Goal: Check status: Check status

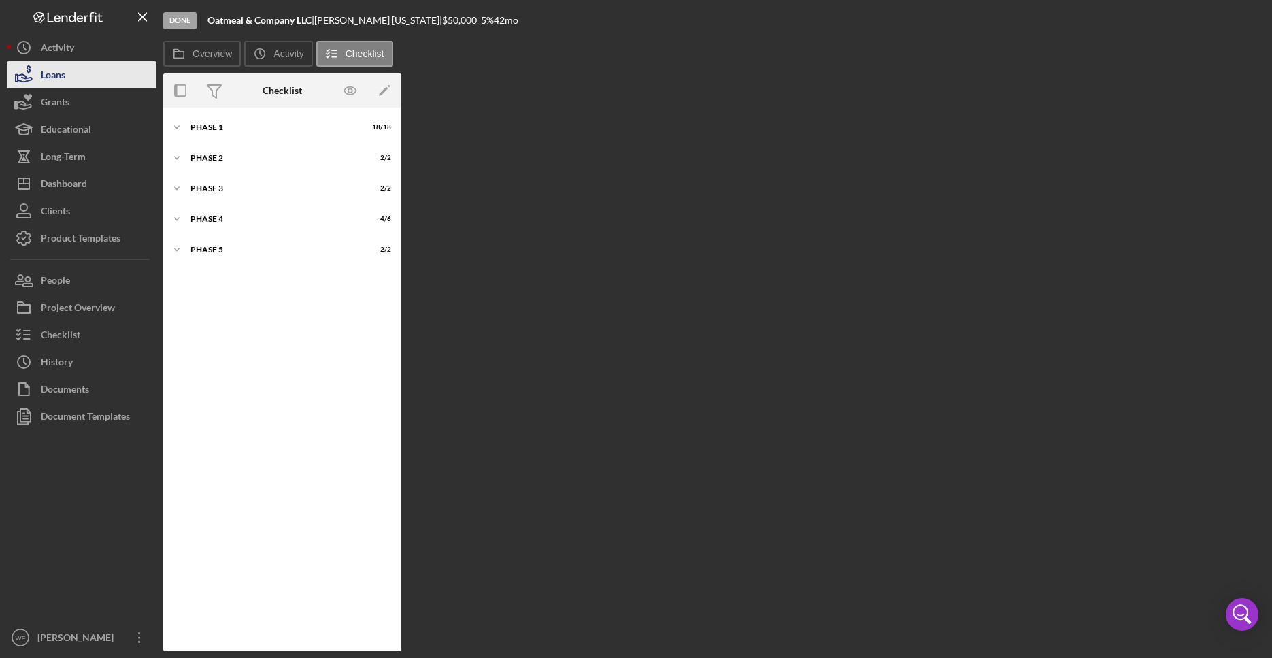
click at [86, 71] on button "Loans" at bounding box center [82, 74] width 150 height 27
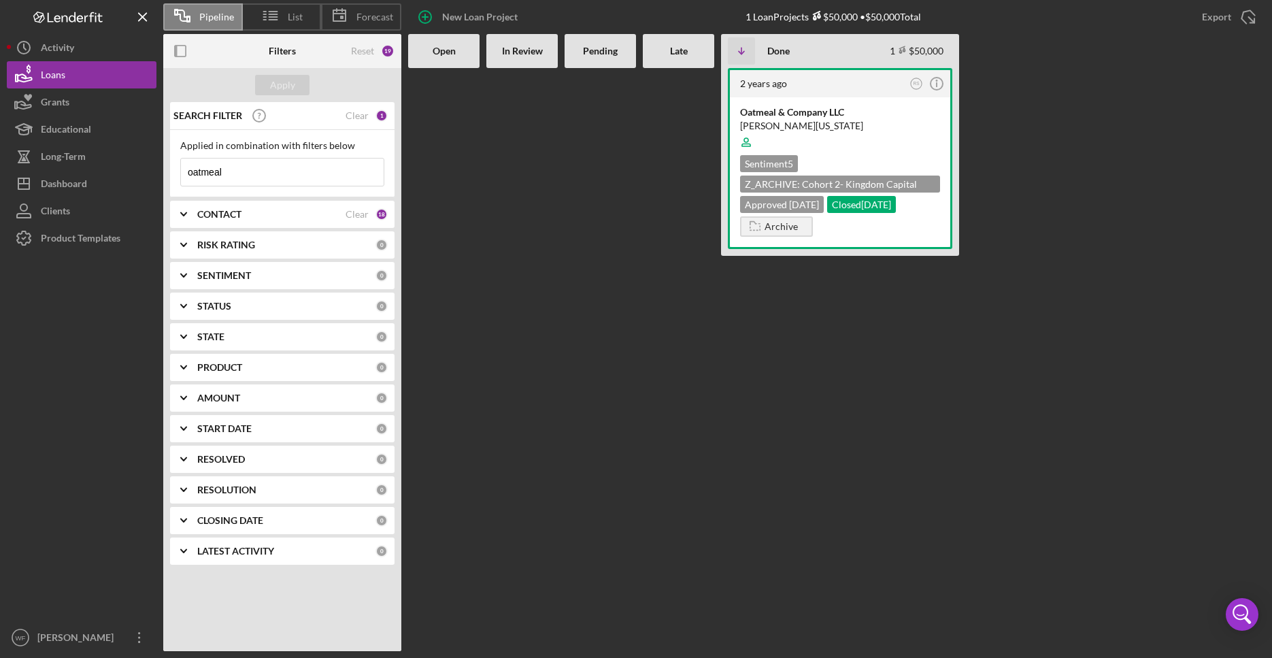
click at [266, 167] on input "oatmeal" at bounding box center [282, 172] width 203 height 27
drag, startPoint x: 269, startPoint y: 174, endPoint x: 14, endPoint y: 174, distance: 255.2
click at [181, 174] on input "oatmeal" at bounding box center [282, 172] width 203 height 27
type input "four brothers"
click at [831, 109] on div "Four Brothers Restaurants LLC" at bounding box center [840, 112] width 200 height 14
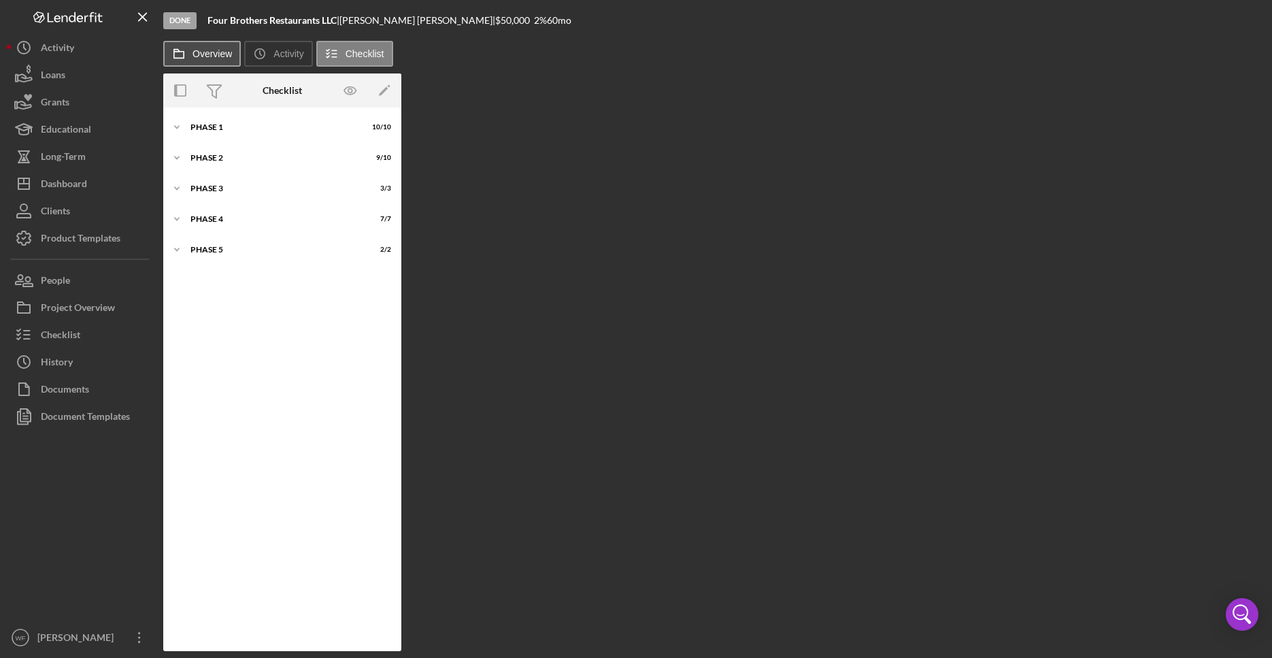
click at [213, 59] on button "Overview" at bounding box center [202, 54] width 78 height 26
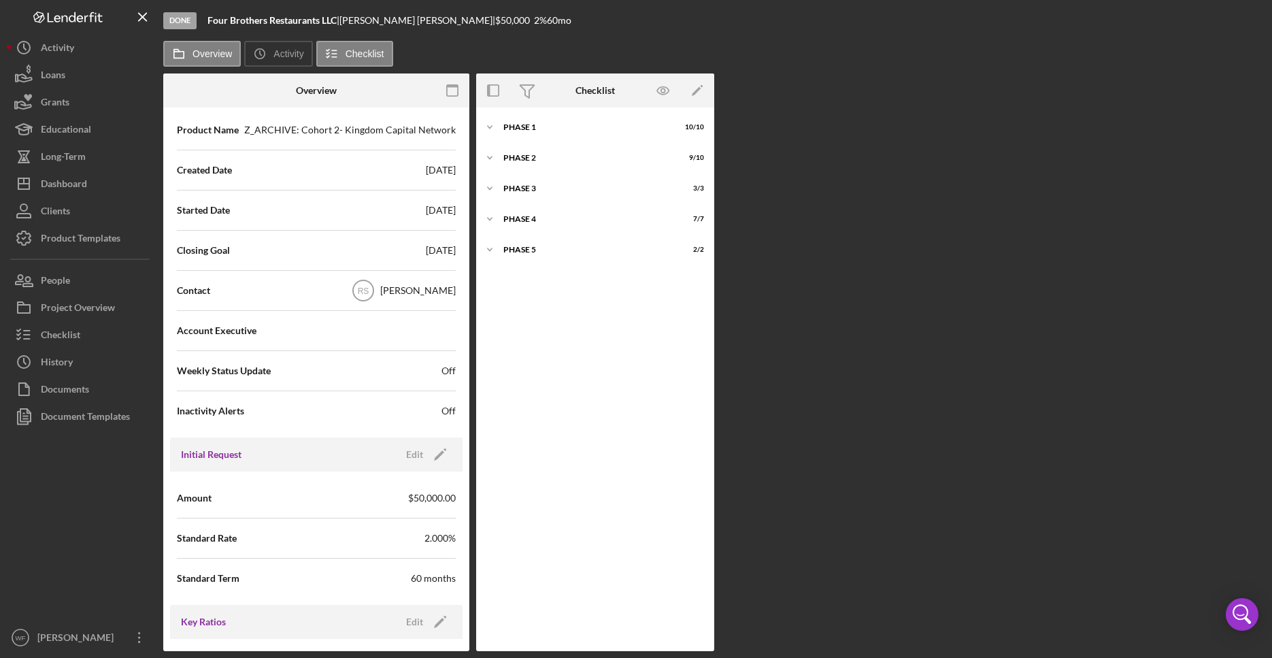
scroll to position [407, 0]
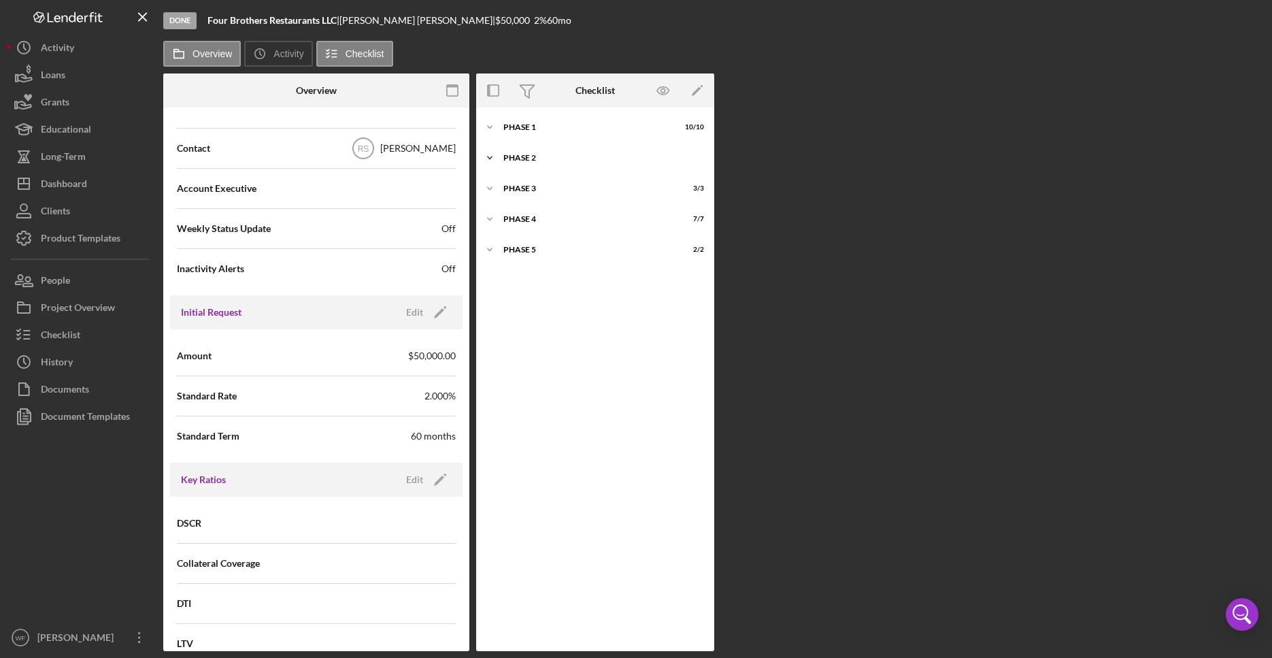
click at [537, 156] on div "Phase 2" at bounding box center [600, 158] width 194 height 8
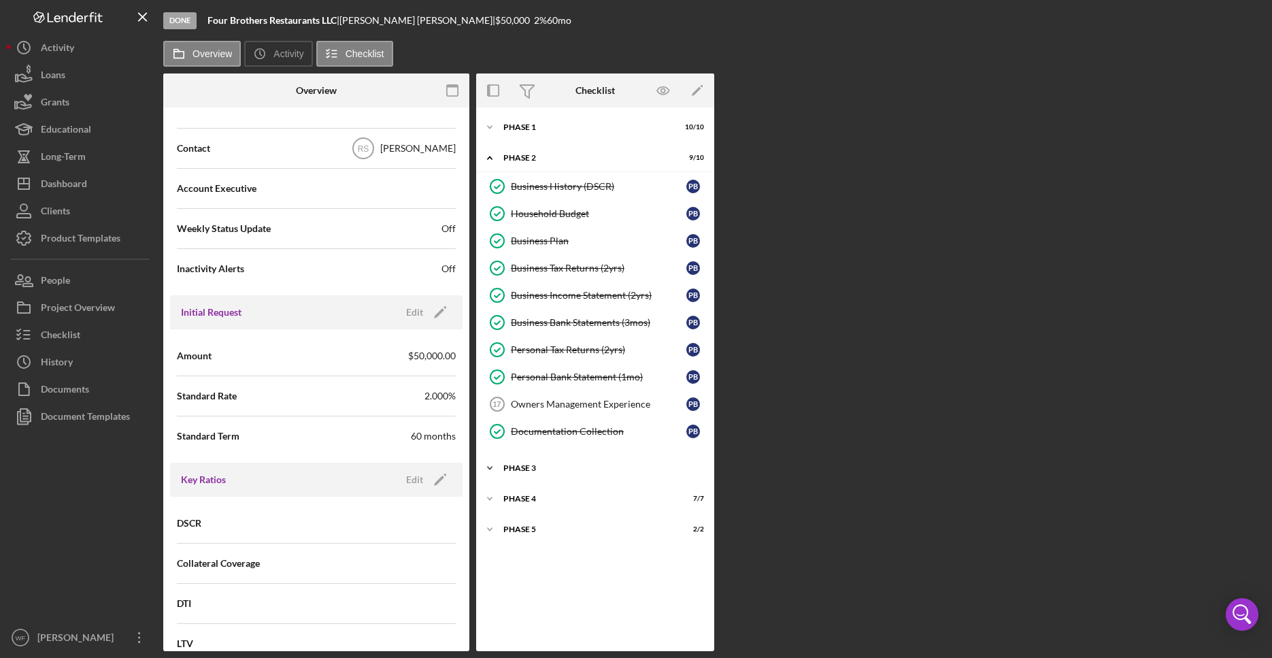
click at [550, 473] on div "Icon/Expander Phase 3 3 / 3" at bounding box center [595, 468] width 238 height 27
click at [554, 588] on div "Phase 4" at bounding box center [600, 588] width 194 height 8
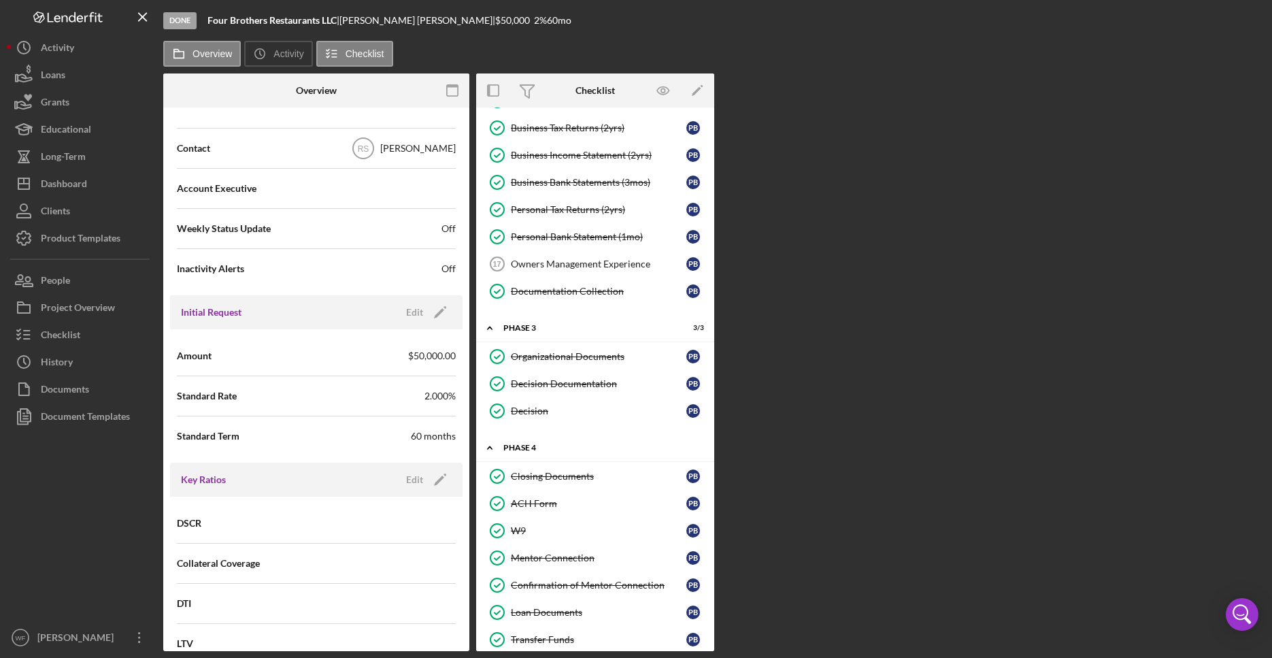
scroll to position [186, 0]
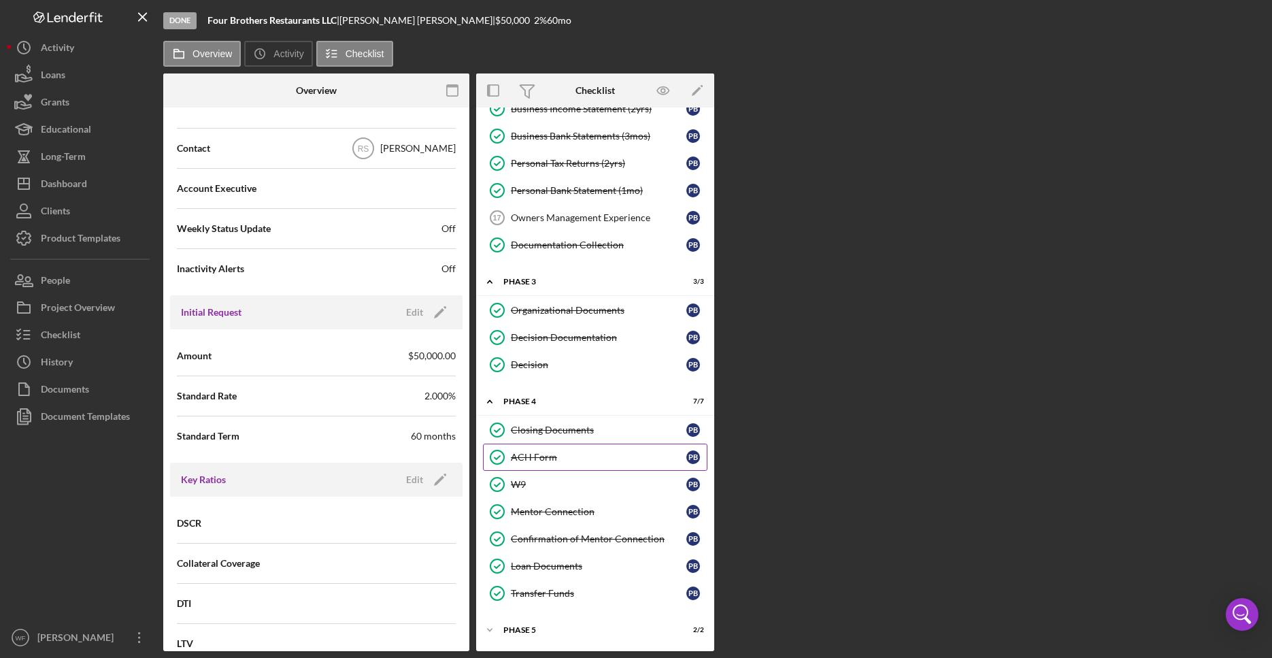
click at [560, 461] on div "ACH Form" at bounding box center [599, 457] width 176 height 11
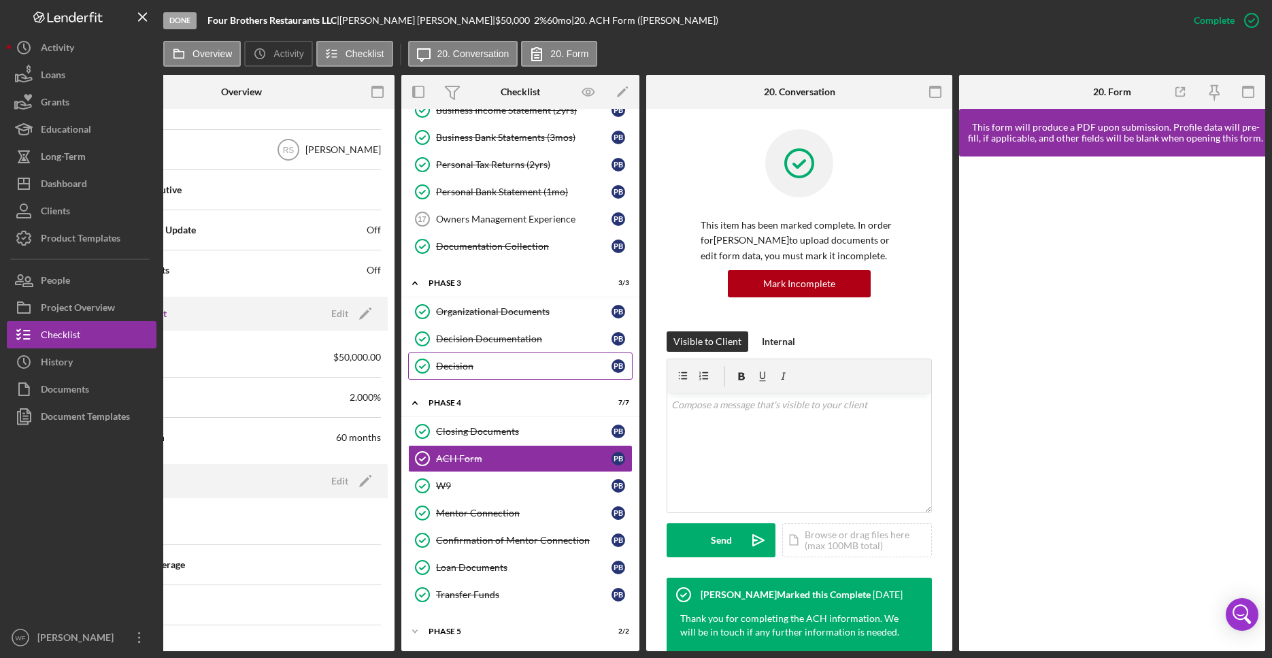
scroll to position [198, 0]
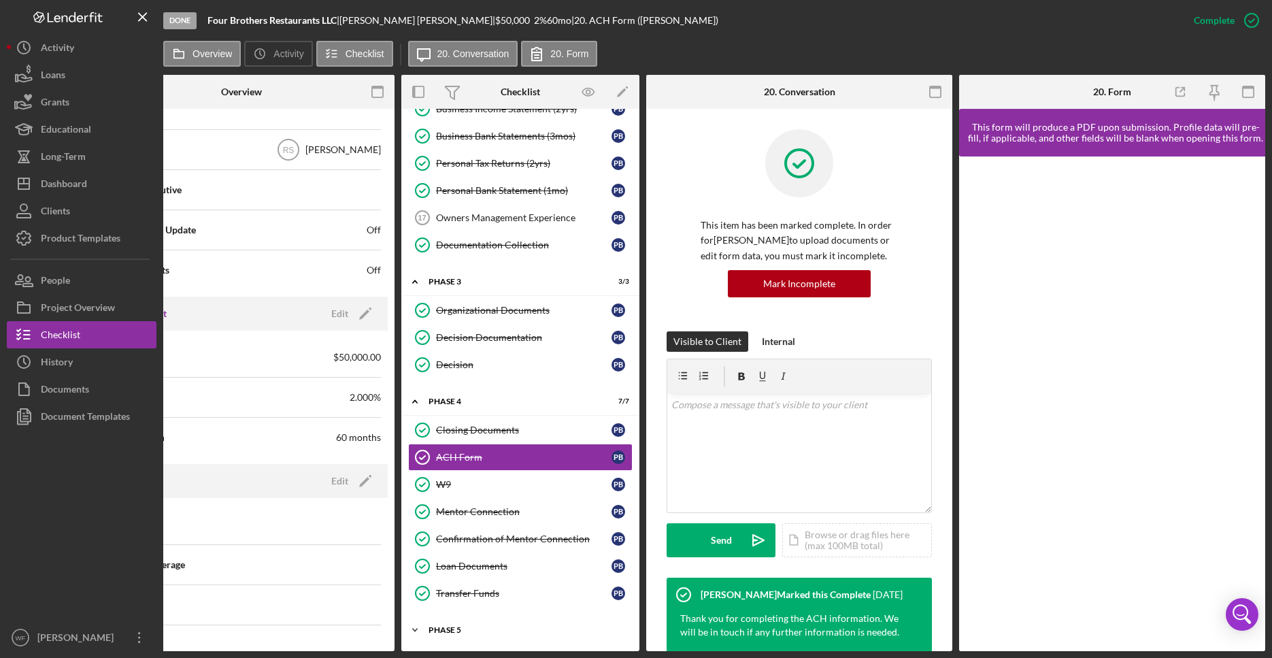
click at [451, 626] on div "Phase 5" at bounding box center [526, 630] width 194 height 8
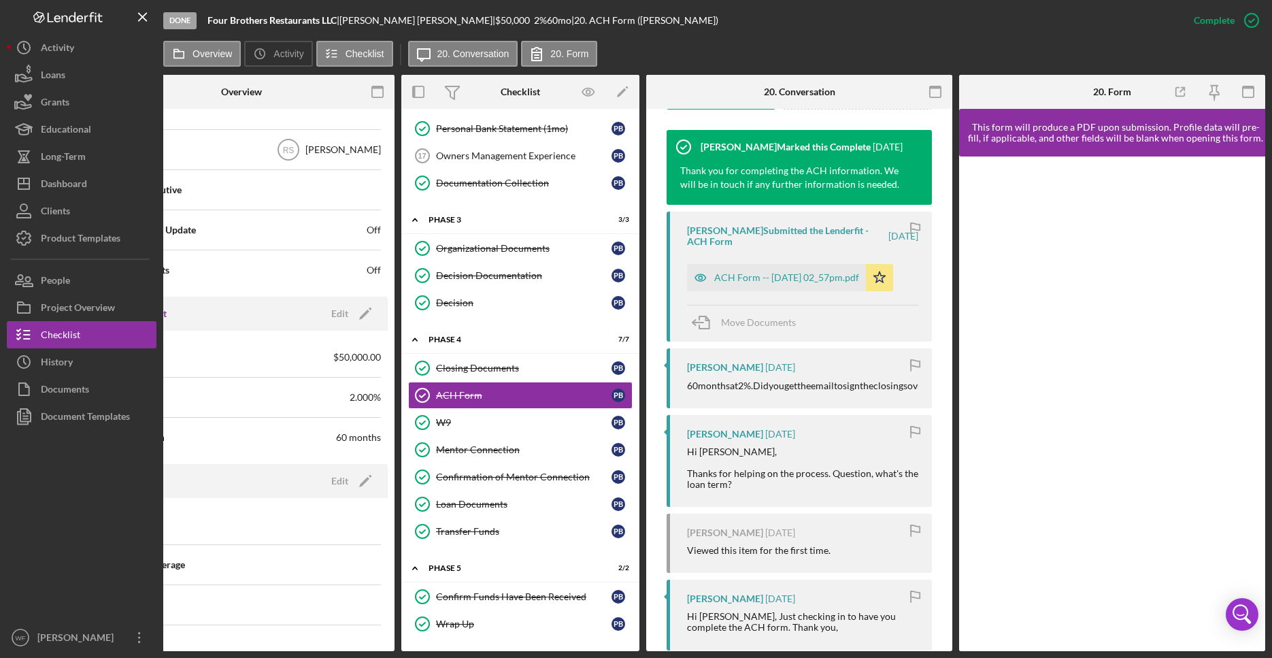
scroll to position [507, 0]
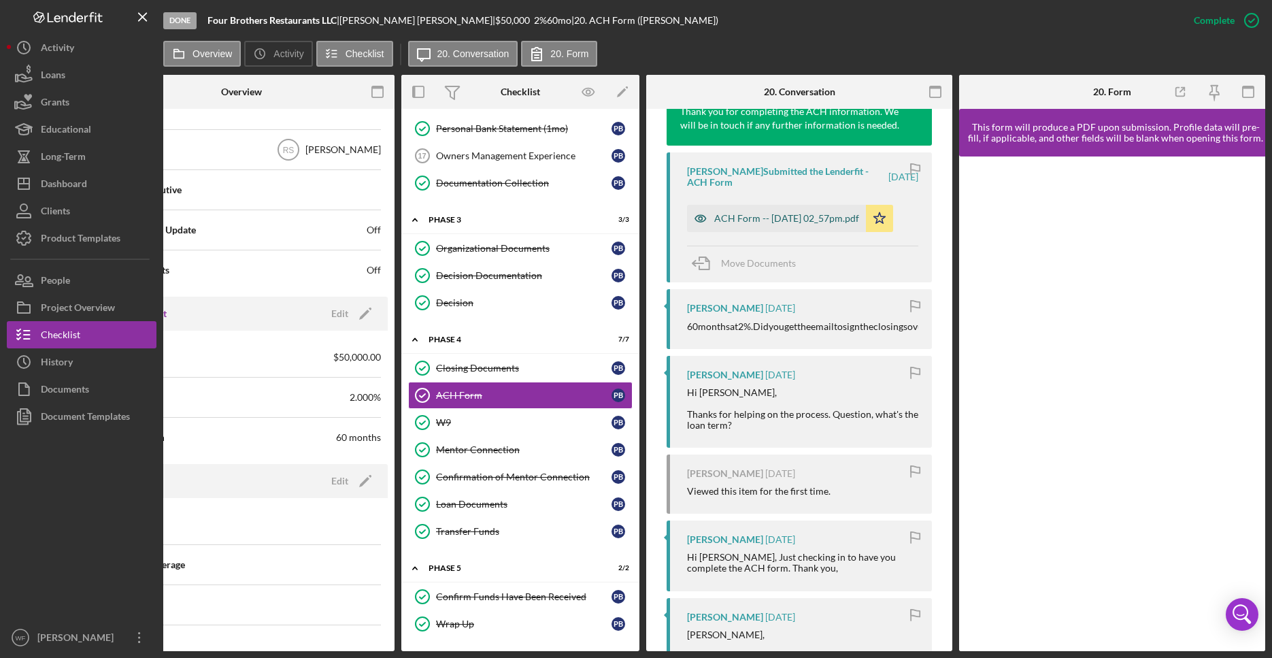
click at [744, 224] on div "ACH Form -- [DATE] 02_57pm.pdf" at bounding box center [786, 218] width 145 height 11
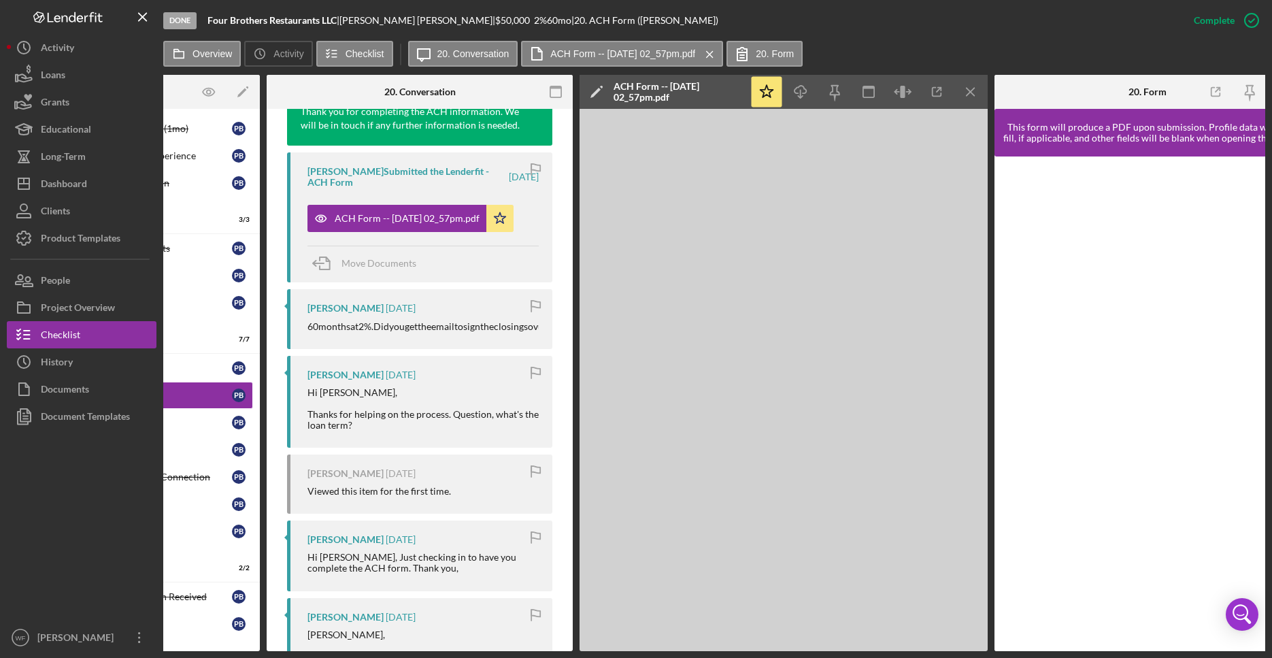
scroll to position [0, 478]
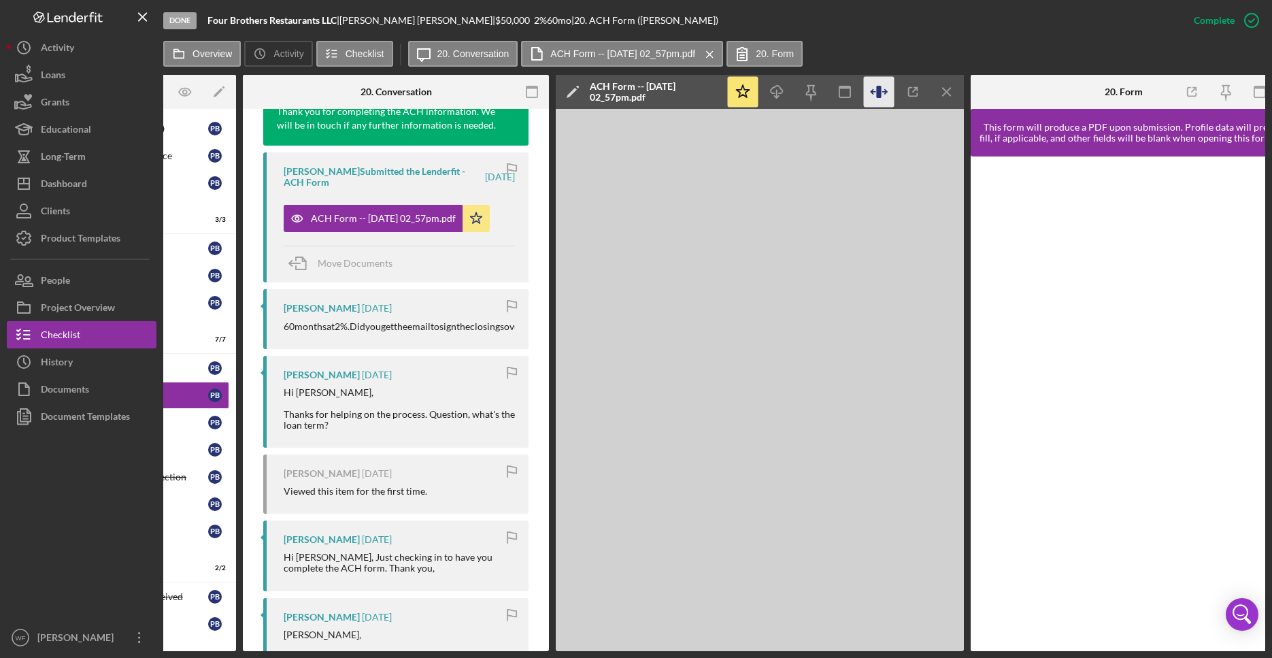
click at [884, 93] on icon "button" at bounding box center [879, 92] width 31 height 31
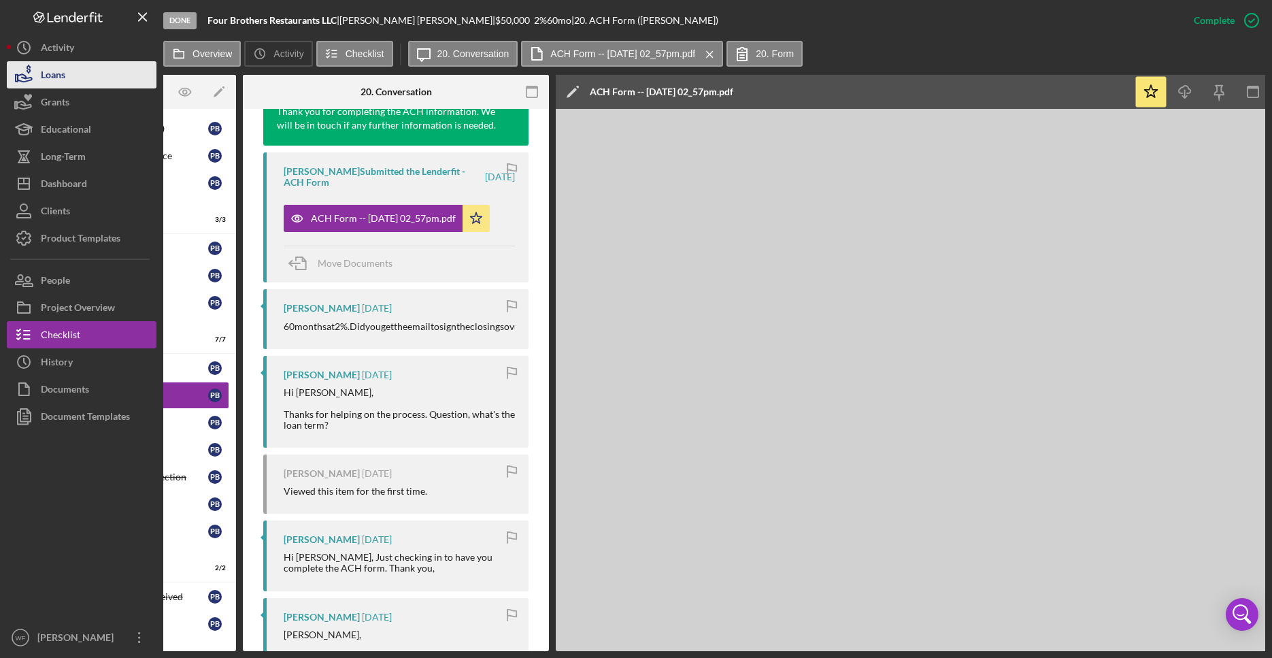
click at [73, 85] on button "Loans" at bounding box center [82, 74] width 150 height 27
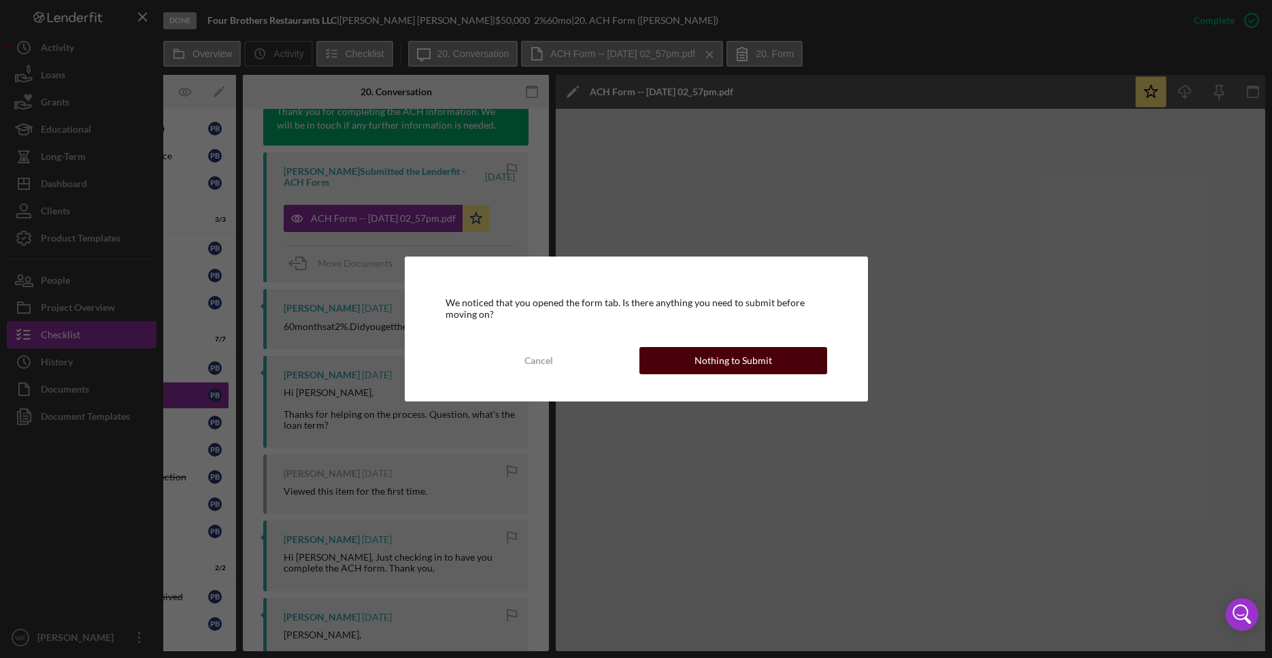
click at [697, 365] on div "Nothing to Submit" at bounding box center [734, 360] width 78 height 27
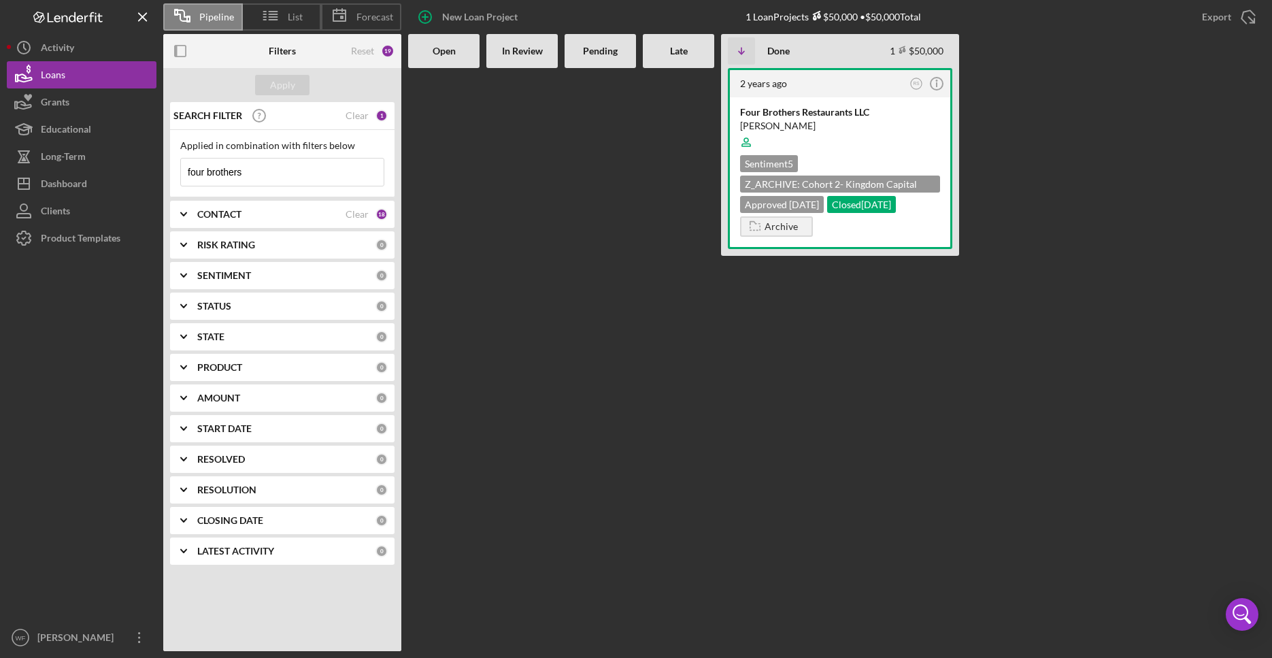
click at [263, 171] on input "four brothers" at bounding box center [282, 172] width 203 height 27
drag, startPoint x: 263, startPoint y: 171, endPoint x: 120, endPoint y: 159, distance: 143.5
click at [181, 165] on input "four brothers" at bounding box center [282, 172] width 203 height 27
type input "[PERSON_NAME] interior"
click at [874, 136] on div at bounding box center [840, 142] width 200 height 26
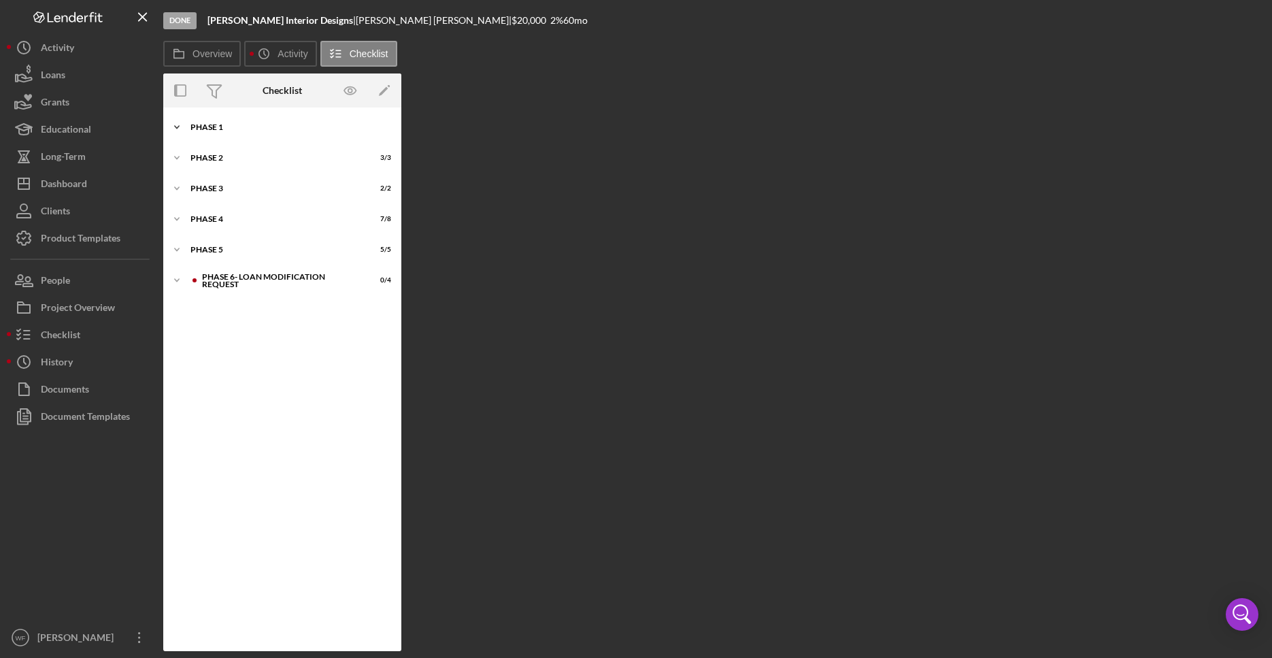
click at [218, 124] on div "Phase 1" at bounding box center [288, 127] width 194 height 8
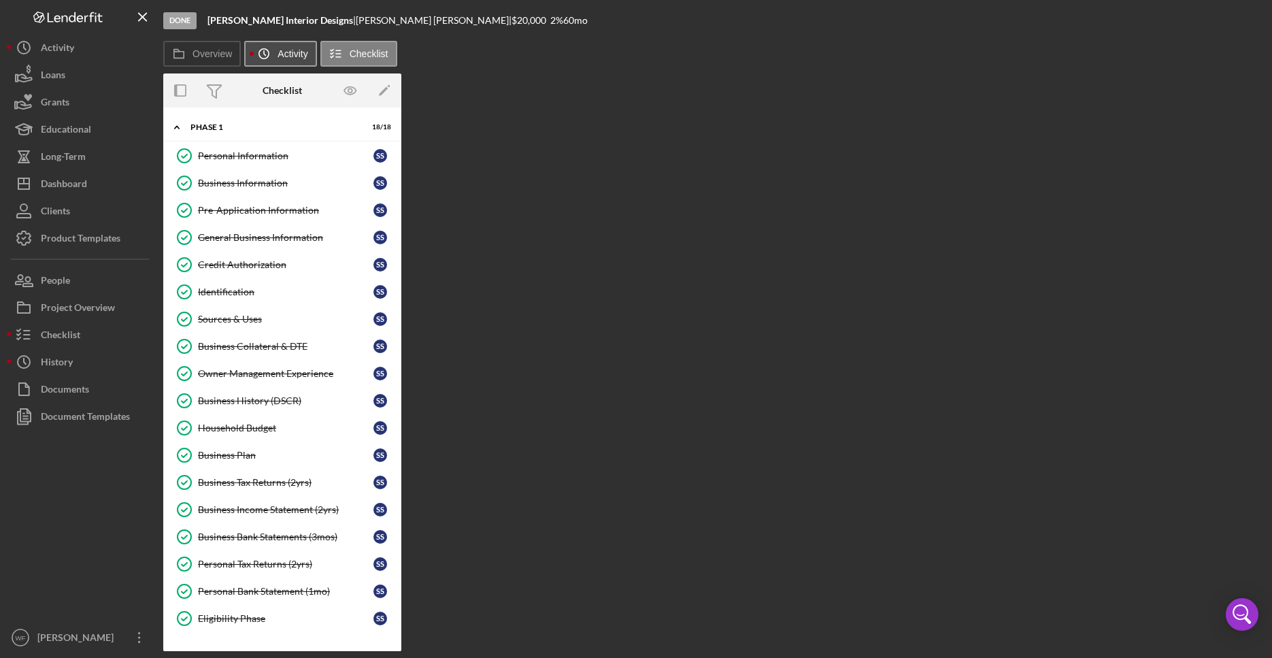
click at [253, 54] on icon "Icon/History" at bounding box center [263, 53] width 27 height 27
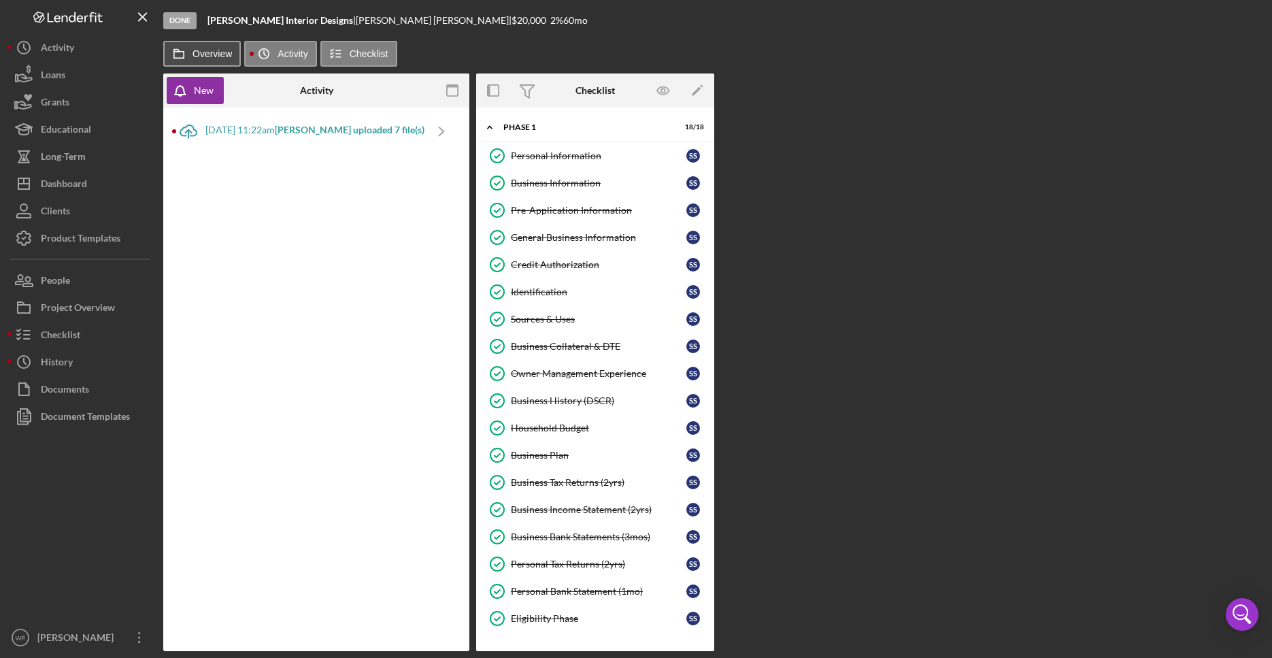
click at [224, 54] on label "Overview" at bounding box center [212, 53] width 39 height 11
click at [224, 54] on button "Overview" at bounding box center [202, 54] width 78 height 26
click at [195, 50] on label "Overview" at bounding box center [212, 53] width 39 height 11
click at [195, 50] on button "Overview" at bounding box center [202, 54] width 78 height 26
click at [210, 56] on label "Overview" at bounding box center [212, 53] width 39 height 11
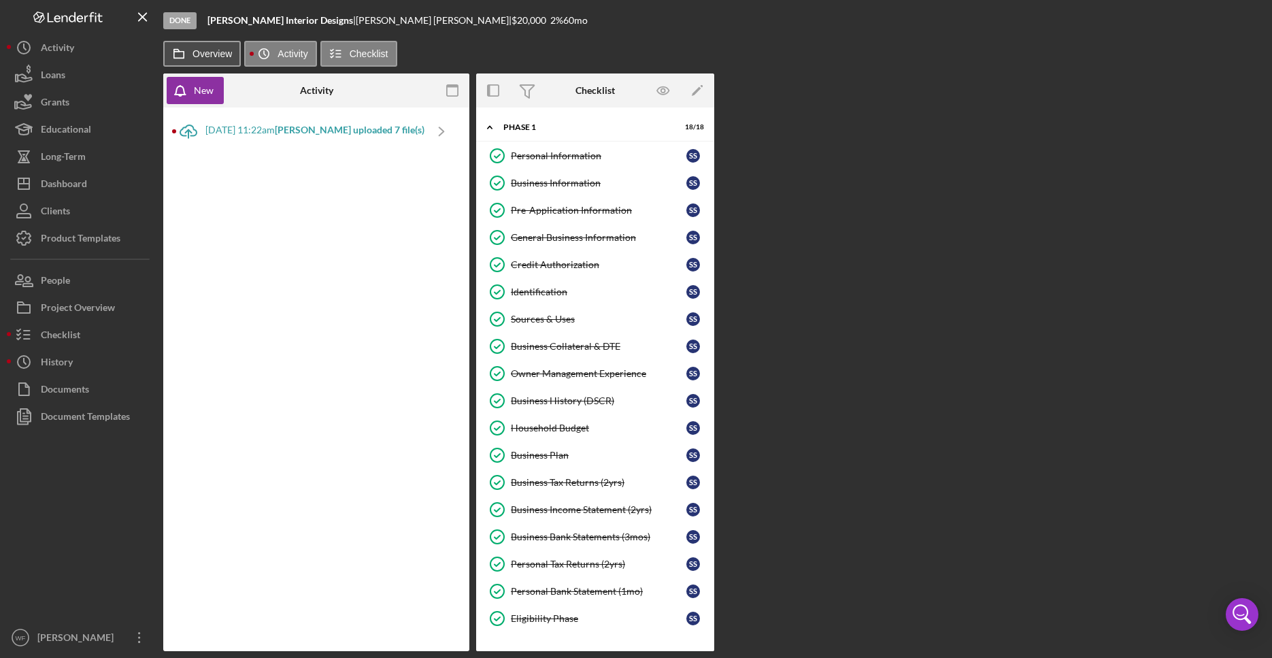
click at [210, 56] on button "Overview" at bounding box center [202, 54] width 78 height 26
click at [100, 314] on div "Project Overview" at bounding box center [78, 309] width 74 height 31
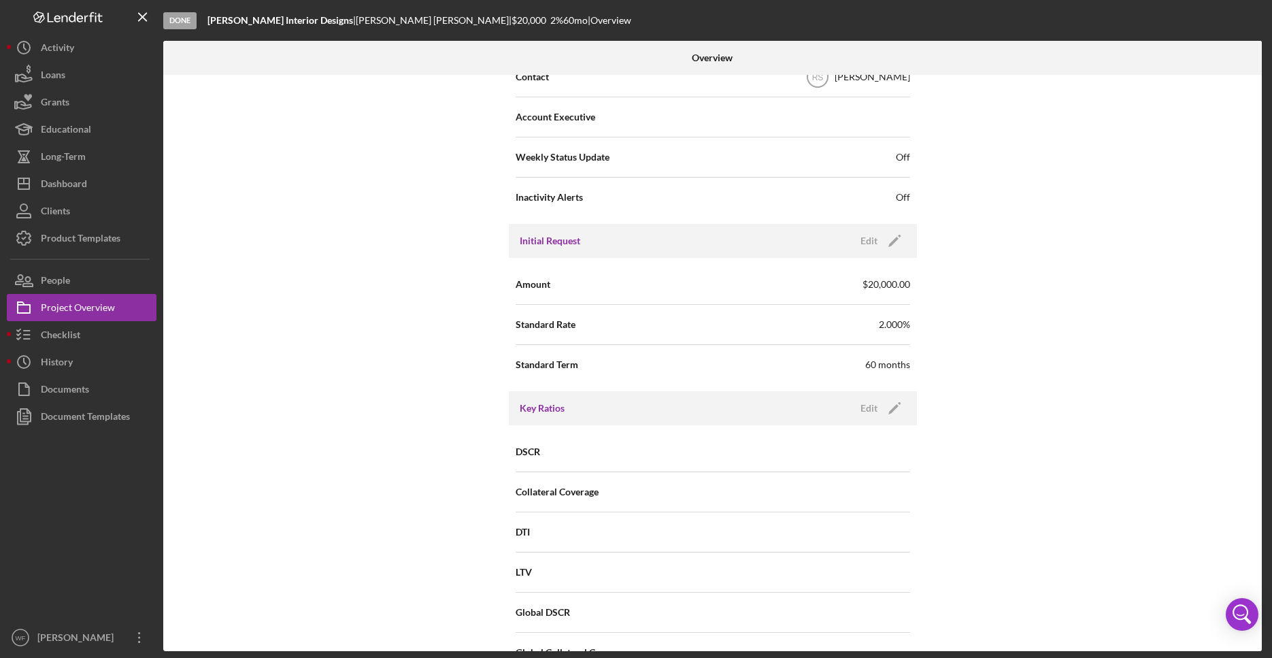
scroll to position [442, 0]
click at [54, 342] on div "Checklist" at bounding box center [60, 336] width 39 height 31
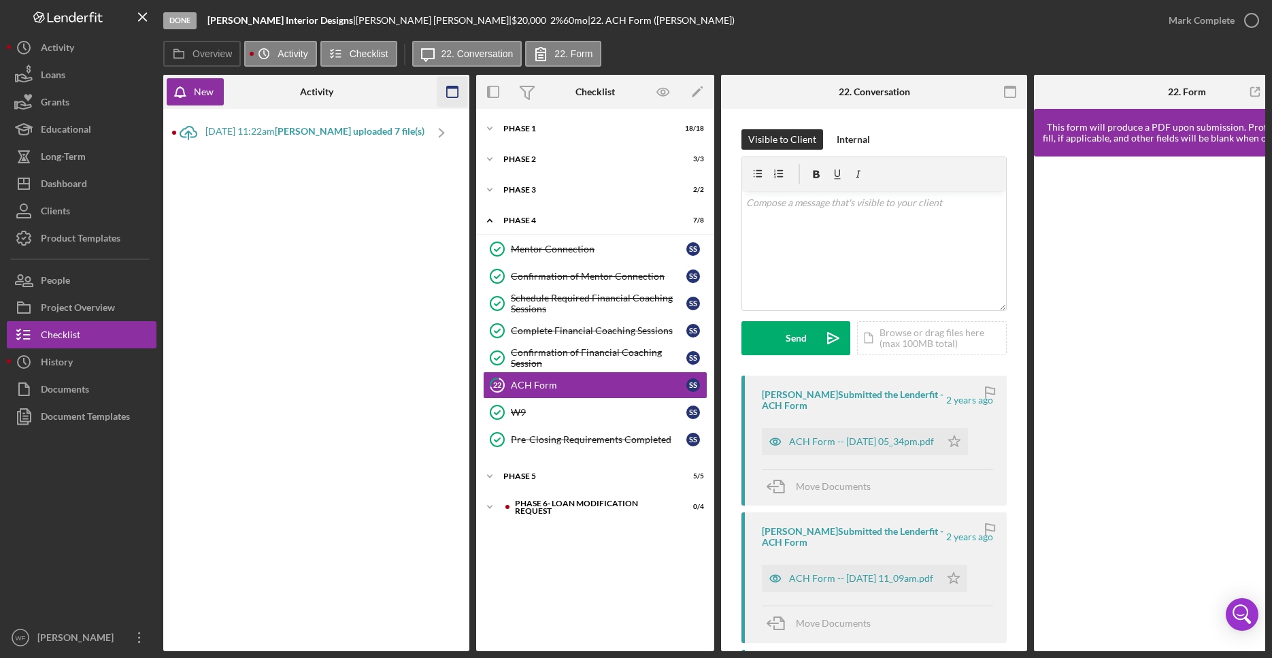
click at [452, 95] on icon "button" at bounding box center [452, 92] width 31 height 31
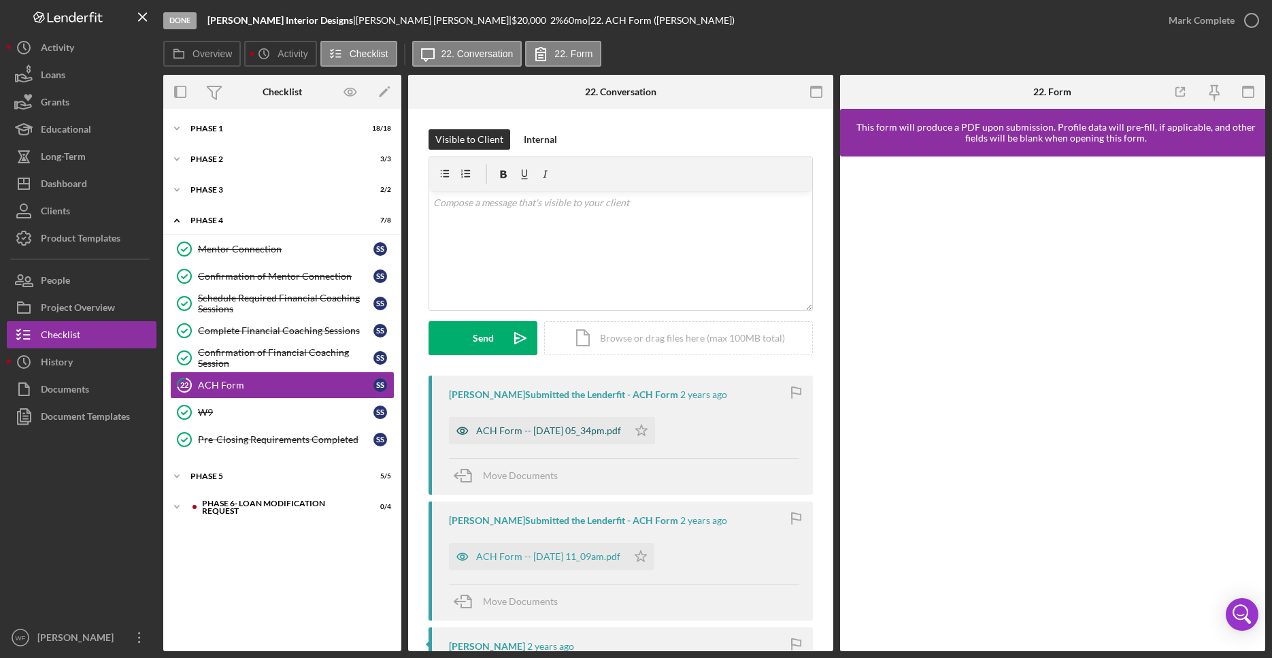
click at [593, 429] on div "ACH Form -- [DATE] 05_34pm.pdf" at bounding box center [548, 430] width 145 height 11
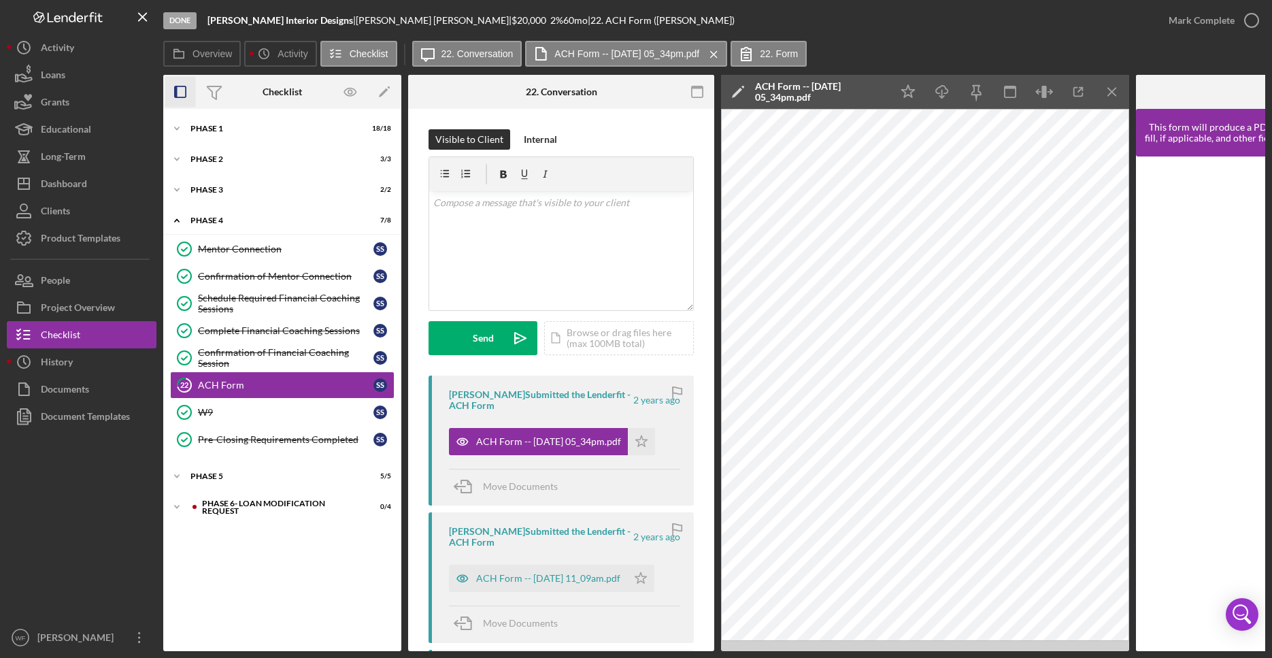
click at [184, 88] on icon "button" at bounding box center [180, 92] width 31 height 31
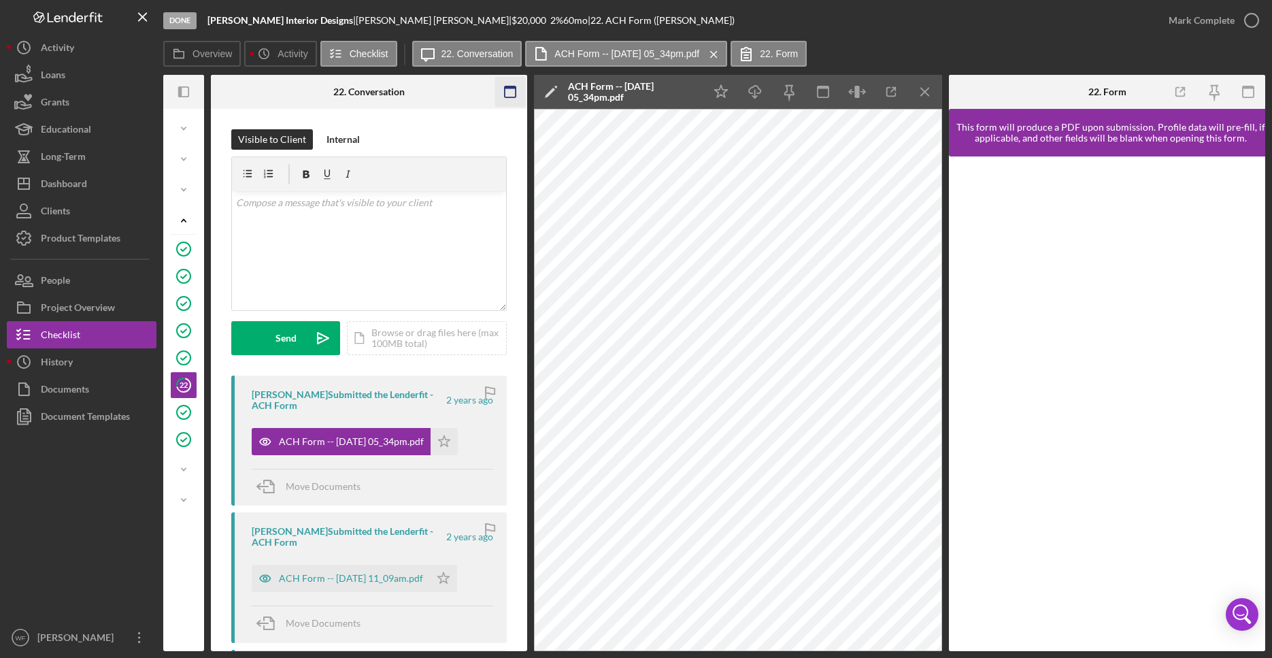
click at [503, 97] on icon "button" at bounding box center [510, 92] width 31 height 31
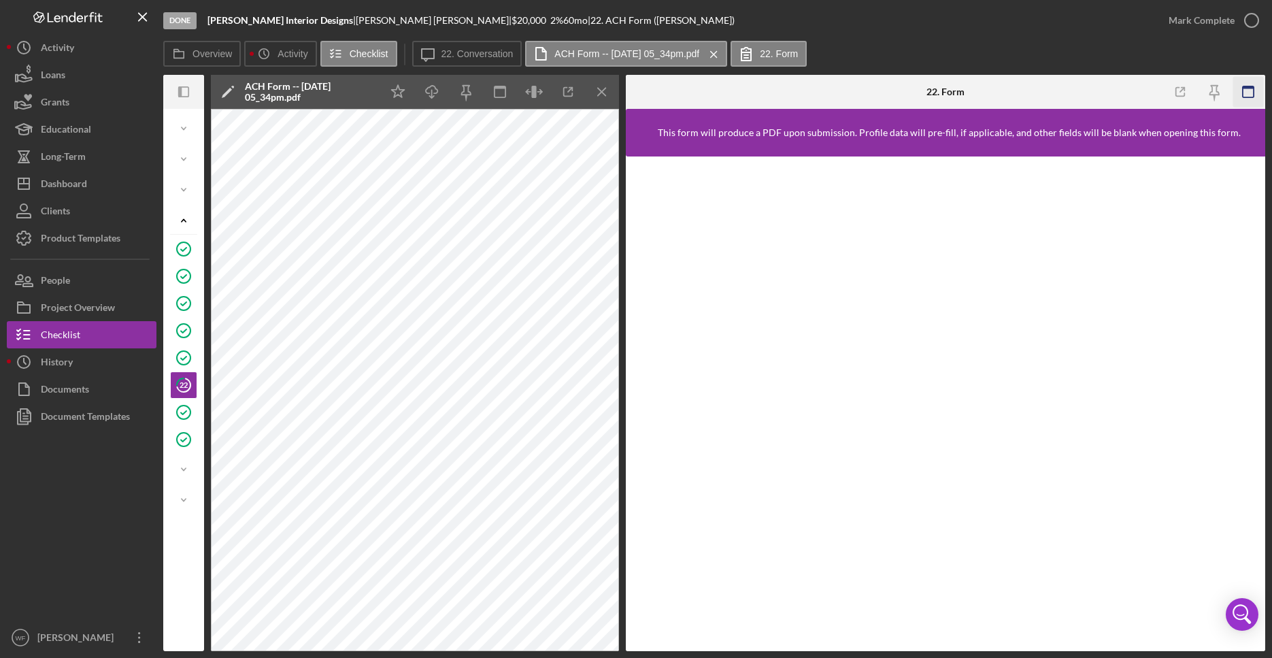
click at [1247, 97] on rect "button" at bounding box center [1248, 91] width 11 height 11
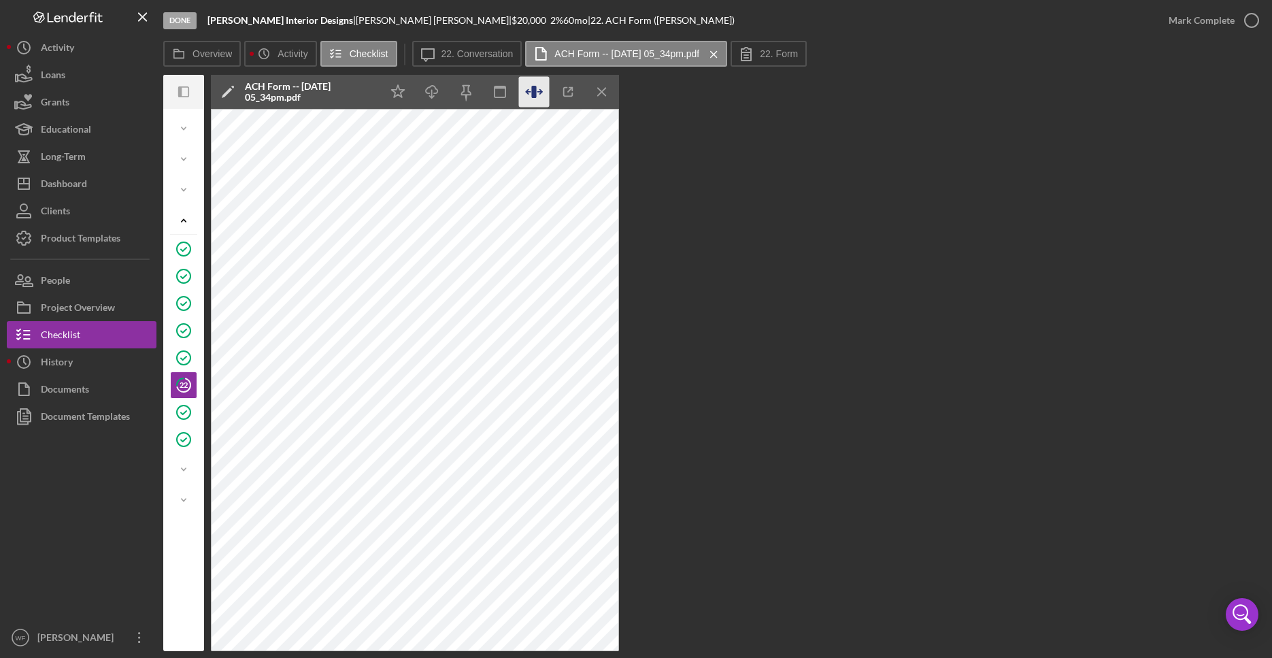
click at [534, 105] on icon "button" at bounding box center [534, 92] width 31 height 31
